Goal: Task Accomplishment & Management: Complete application form

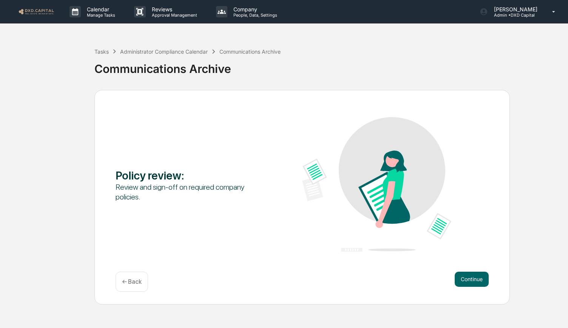
click at [481, 287] on div "Continue ← Back" at bounding box center [302, 281] width 373 height 20
click at [479, 282] on button "Continue" at bounding box center [472, 278] width 34 height 15
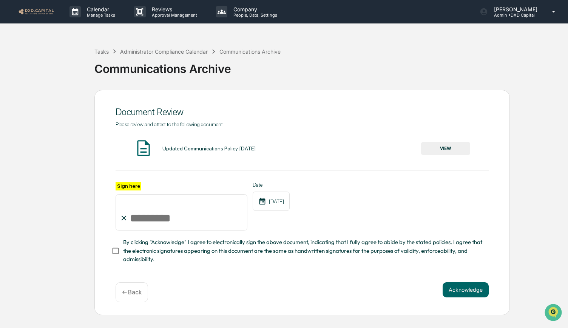
click at [439, 151] on button "VIEW" at bounding box center [445, 148] width 49 height 13
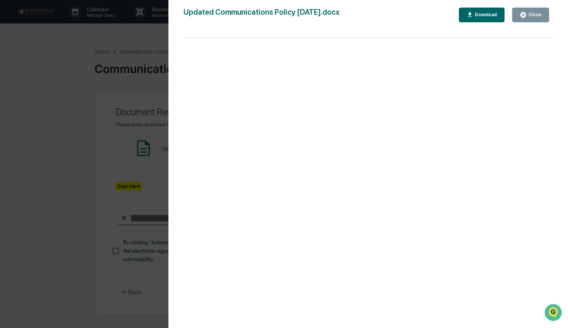
click at [529, 16] on div "Close" at bounding box center [534, 14] width 15 height 5
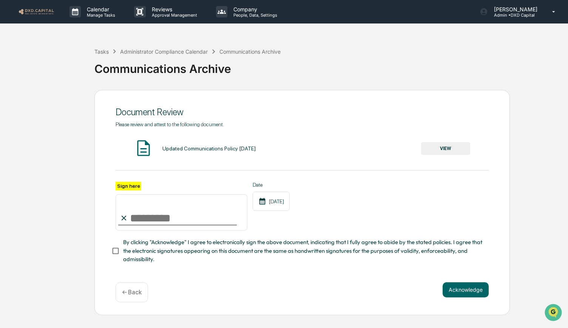
click at [186, 211] on input "Sign here" at bounding box center [182, 212] width 132 height 36
type input "**********"
click at [469, 294] on button "Acknowledge" at bounding box center [465, 289] width 46 height 15
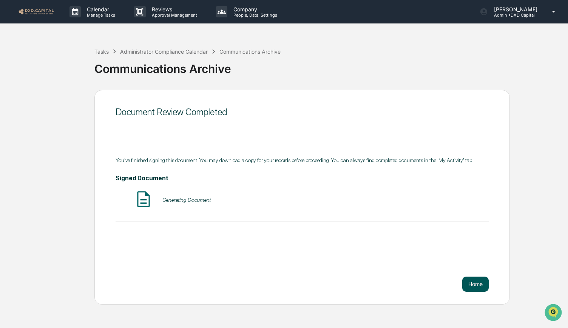
click at [472, 284] on button "Home" at bounding box center [475, 283] width 26 height 15
